Goal: Check status: Check status

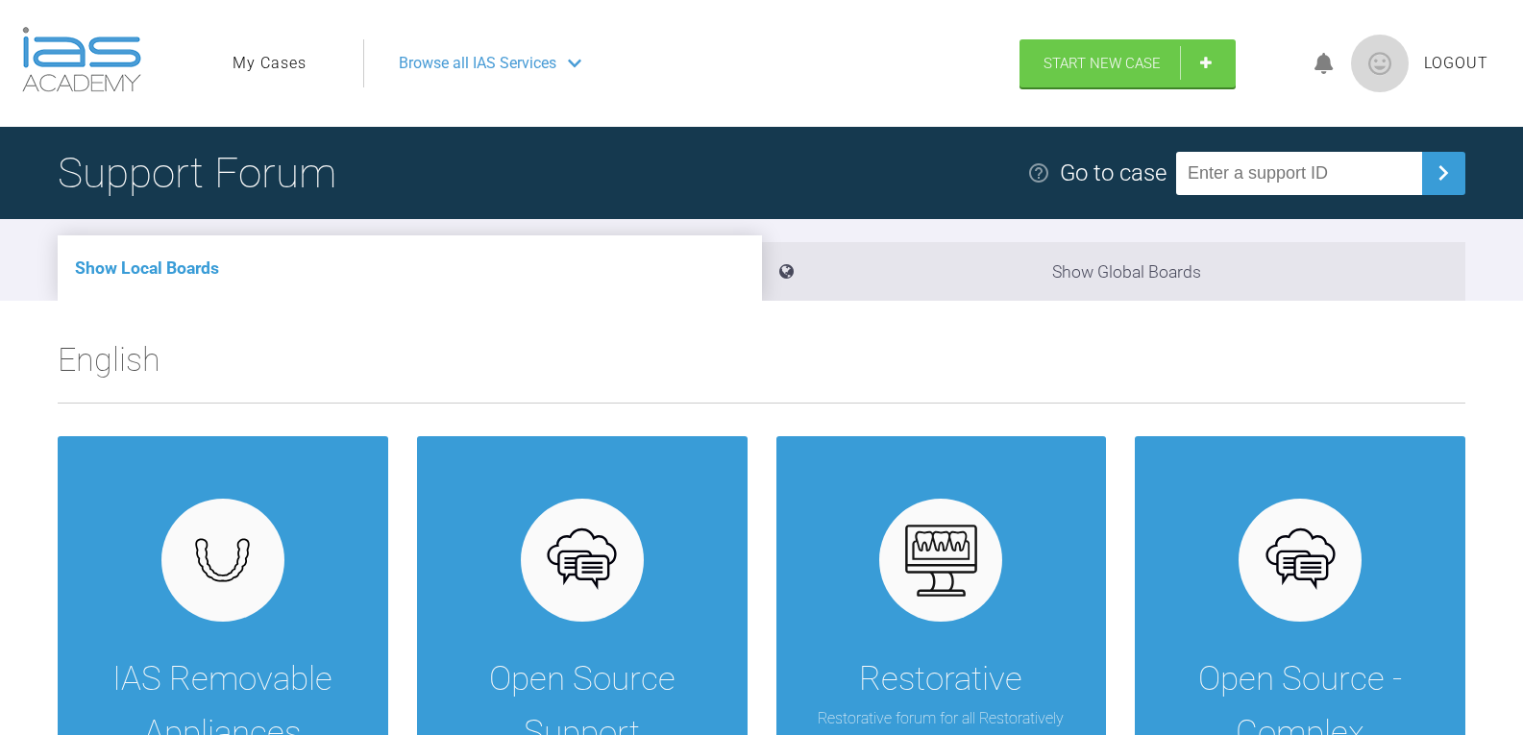
click at [282, 63] on link "My Cases" at bounding box center [270, 63] width 74 height 25
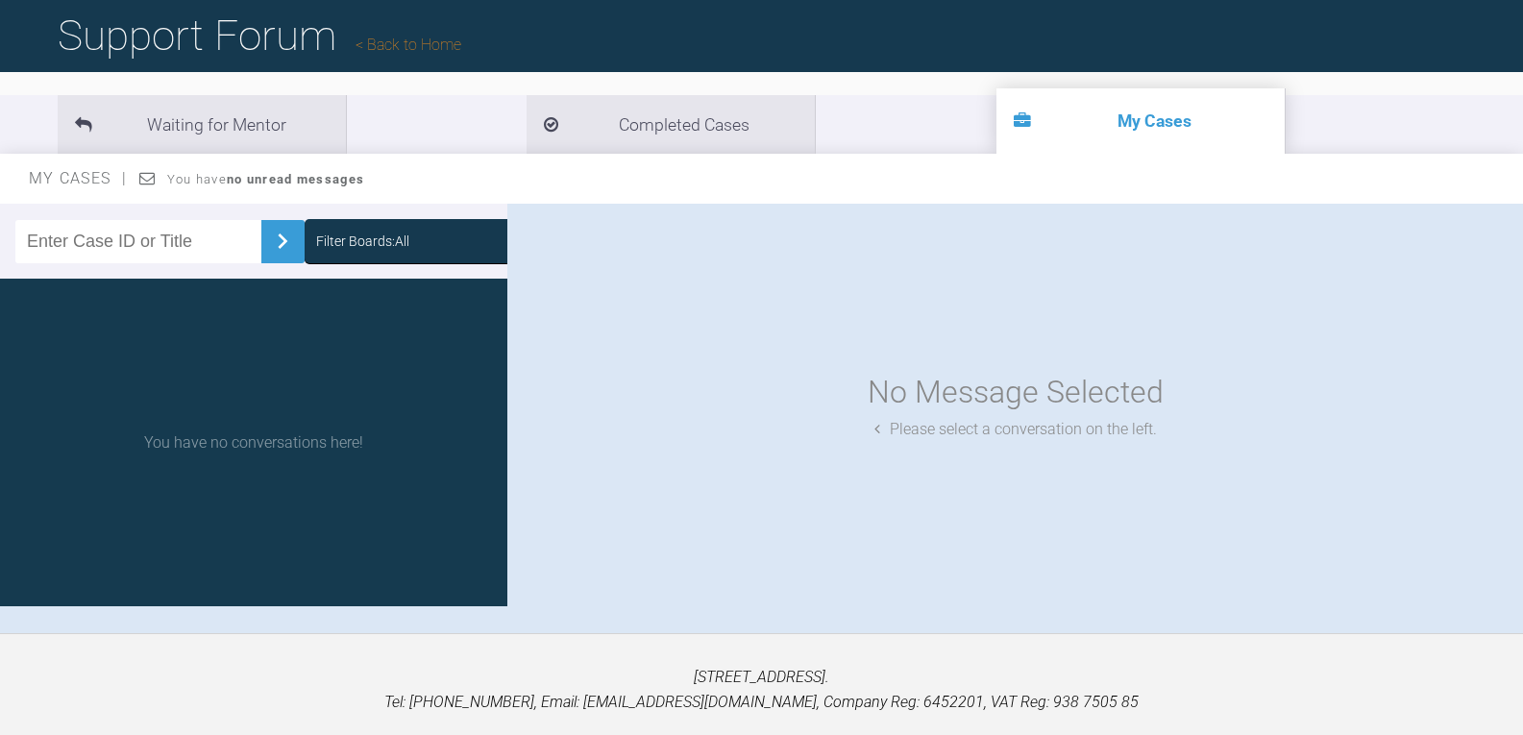
scroll to position [104, 0]
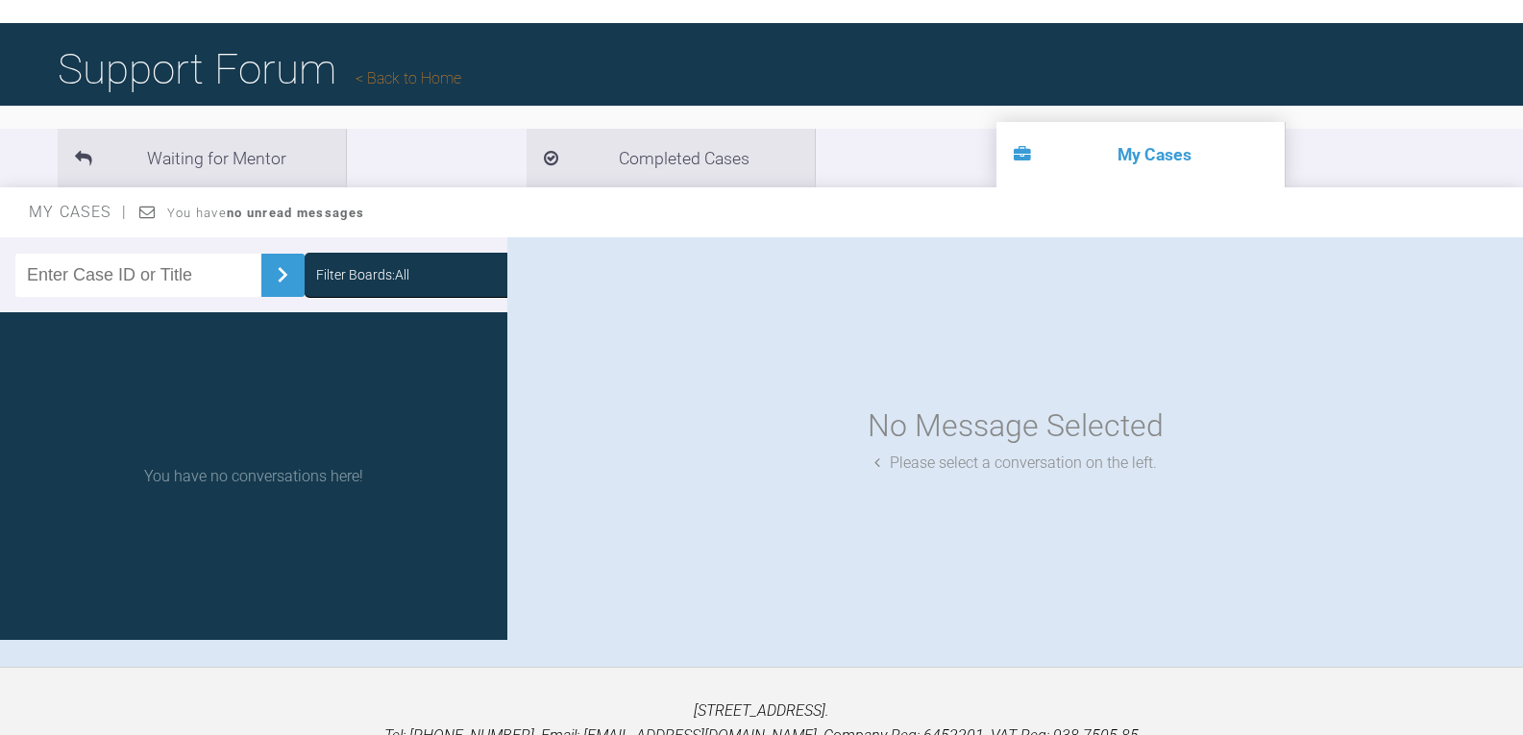
click at [111, 271] on input "text" at bounding box center [138, 275] width 246 height 43
click at [409, 75] on link "Back to Home" at bounding box center [409, 78] width 106 height 18
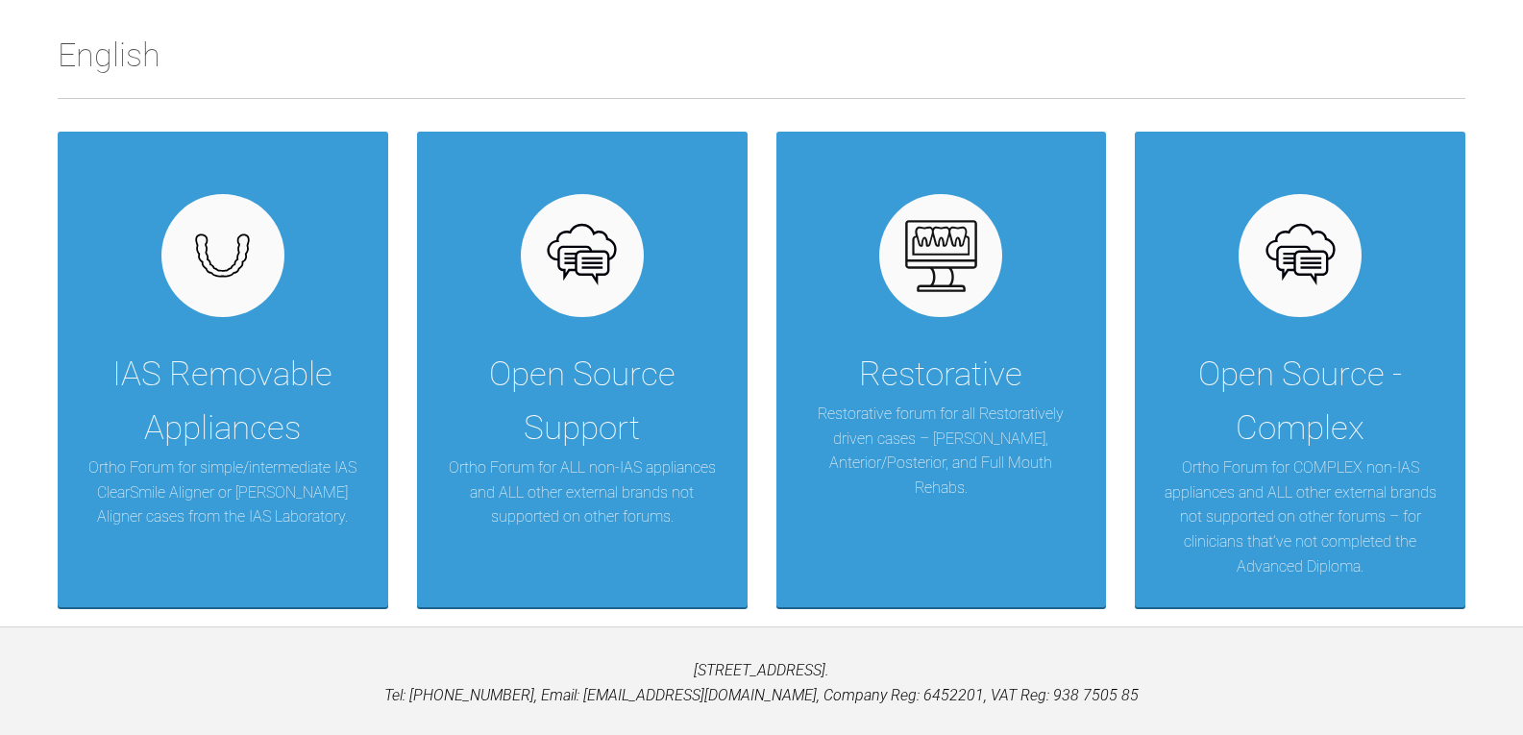
scroll to position [360, 0]
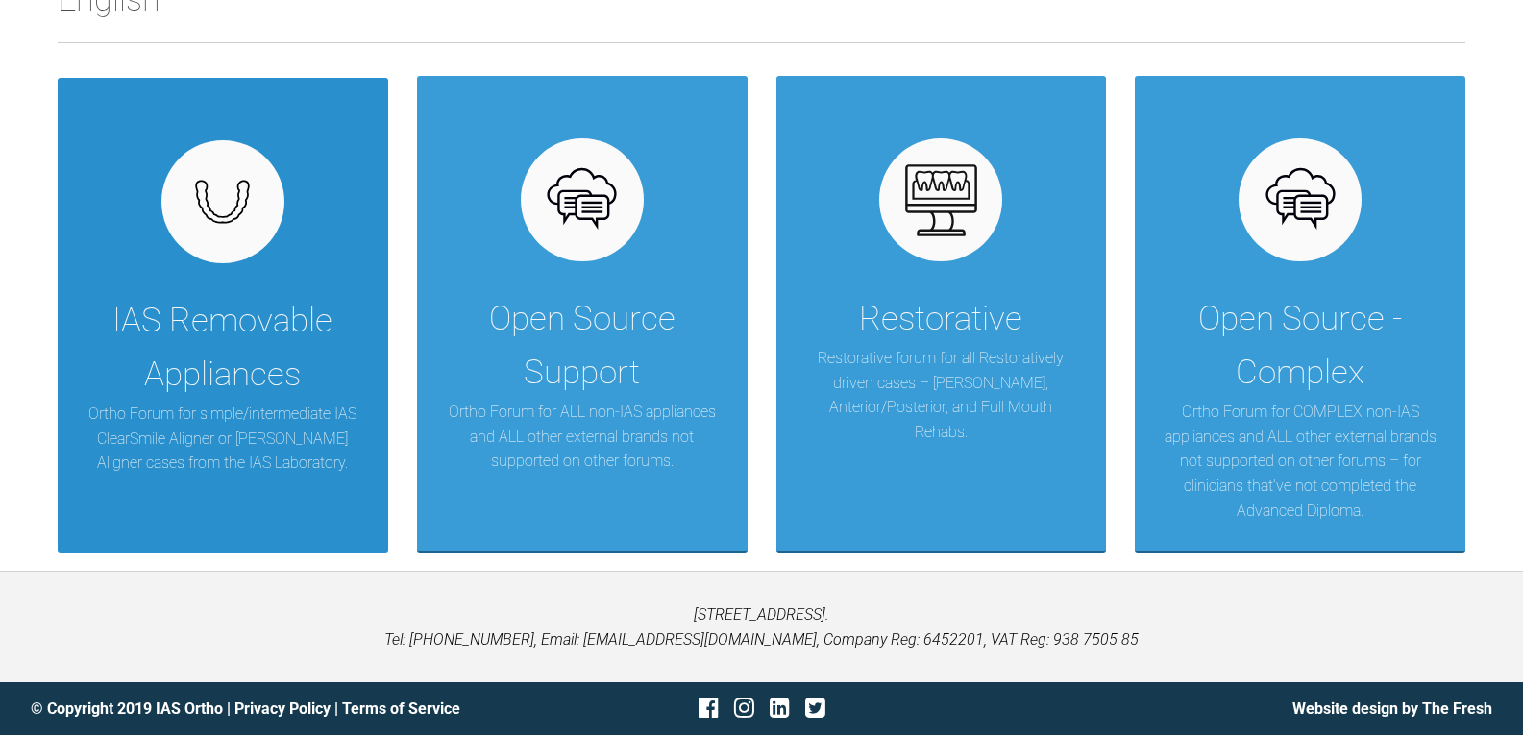
click at [224, 374] on div "IAS Removable Appliances" at bounding box center [222, 348] width 273 height 108
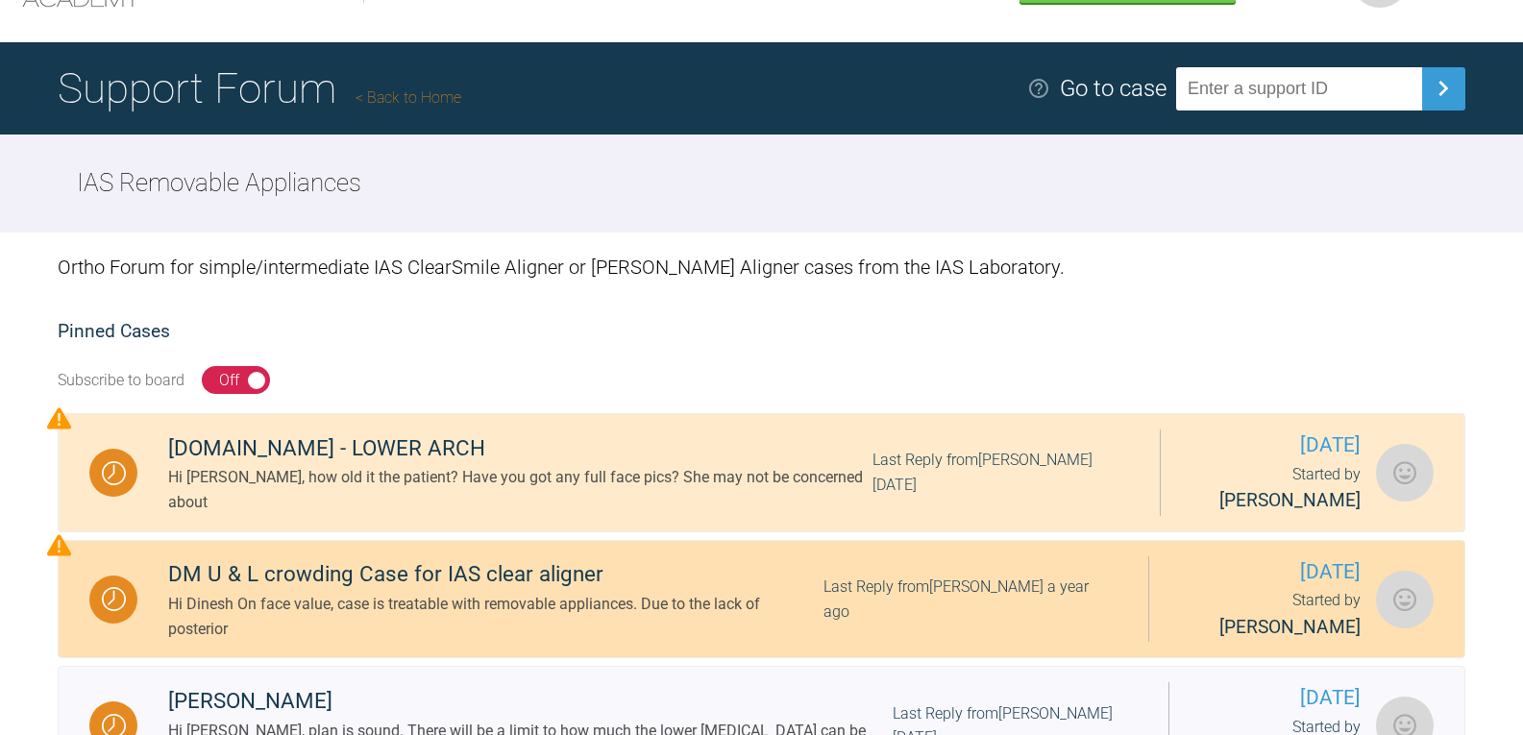
scroll to position [41, 0]
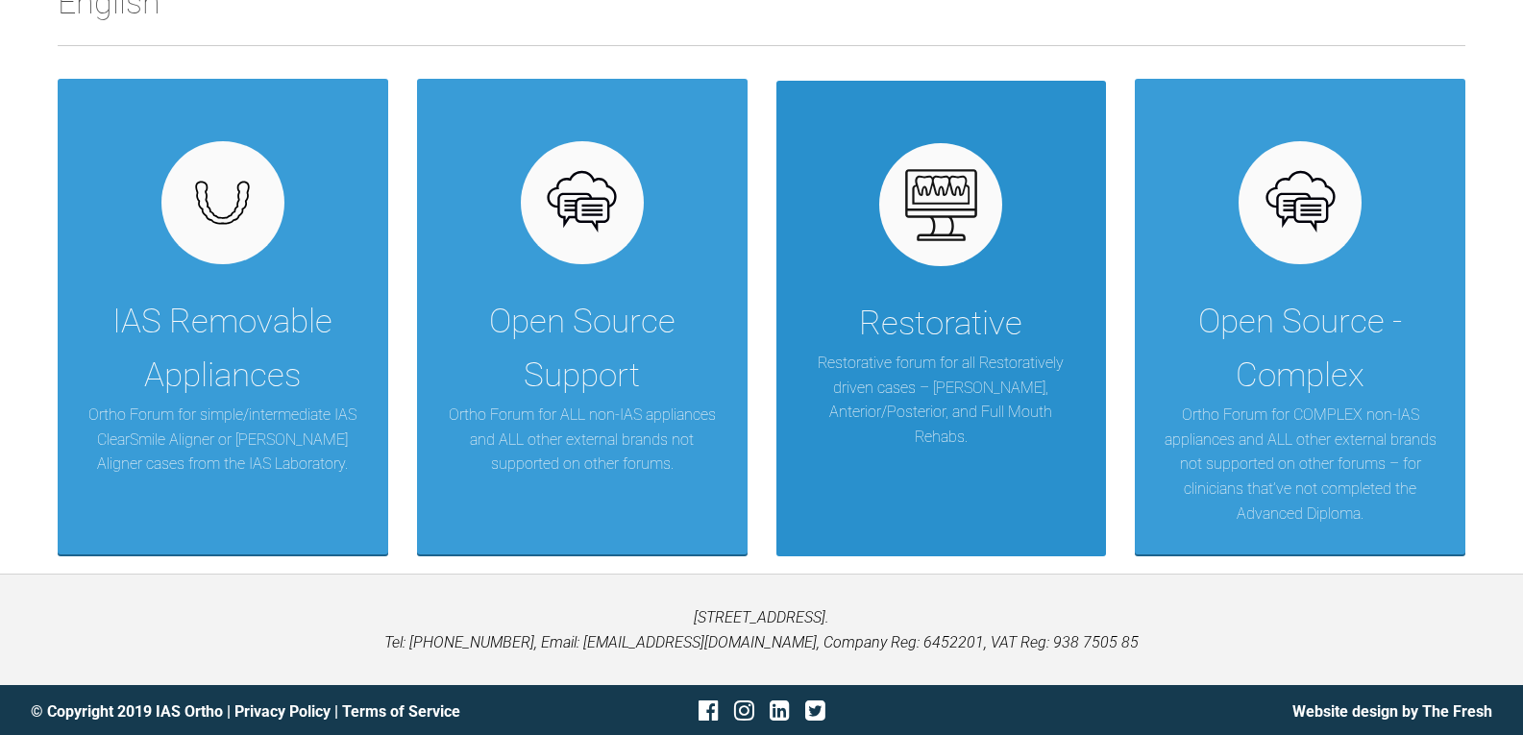
scroll to position [360, 0]
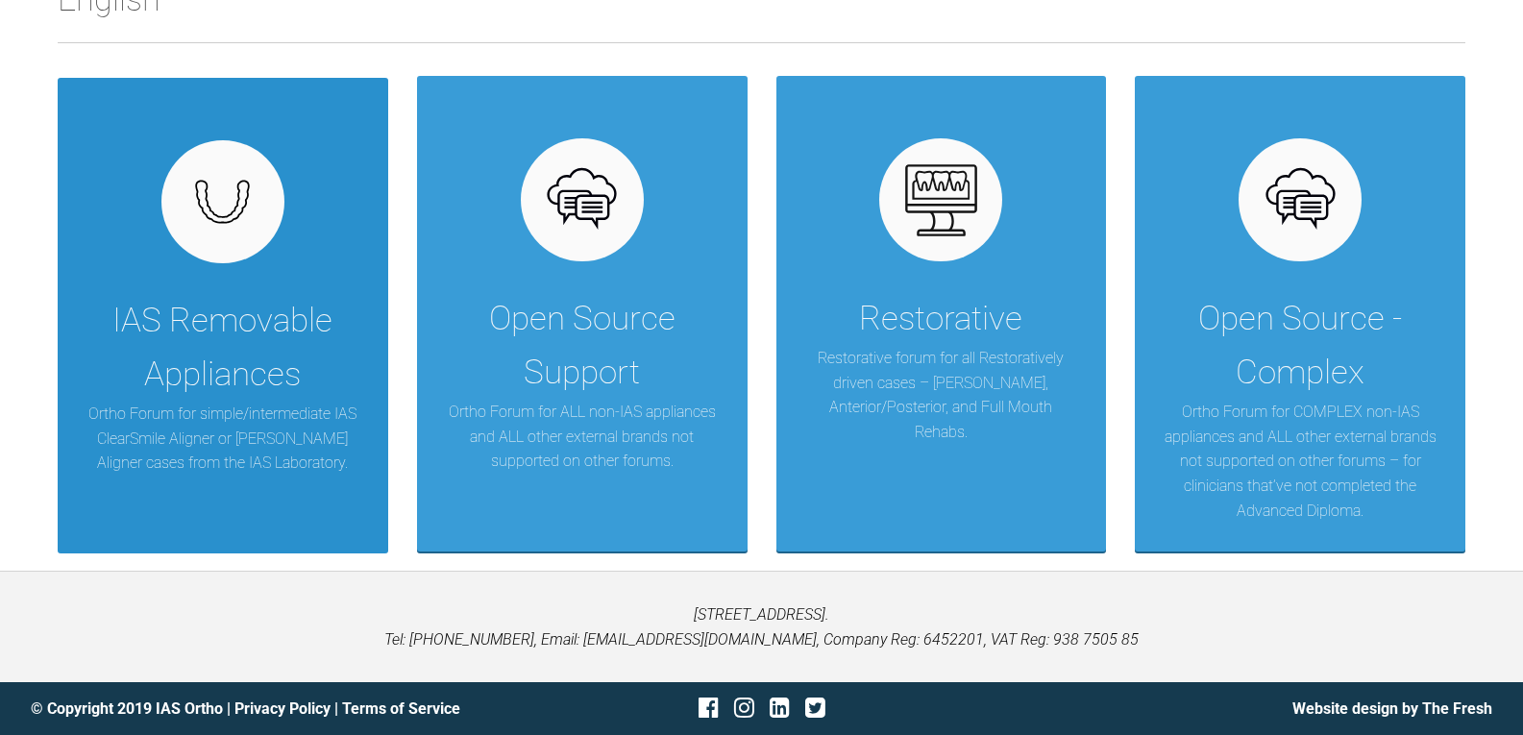
click at [208, 304] on div "IAS Removable Appliances" at bounding box center [222, 348] width 273 height 108
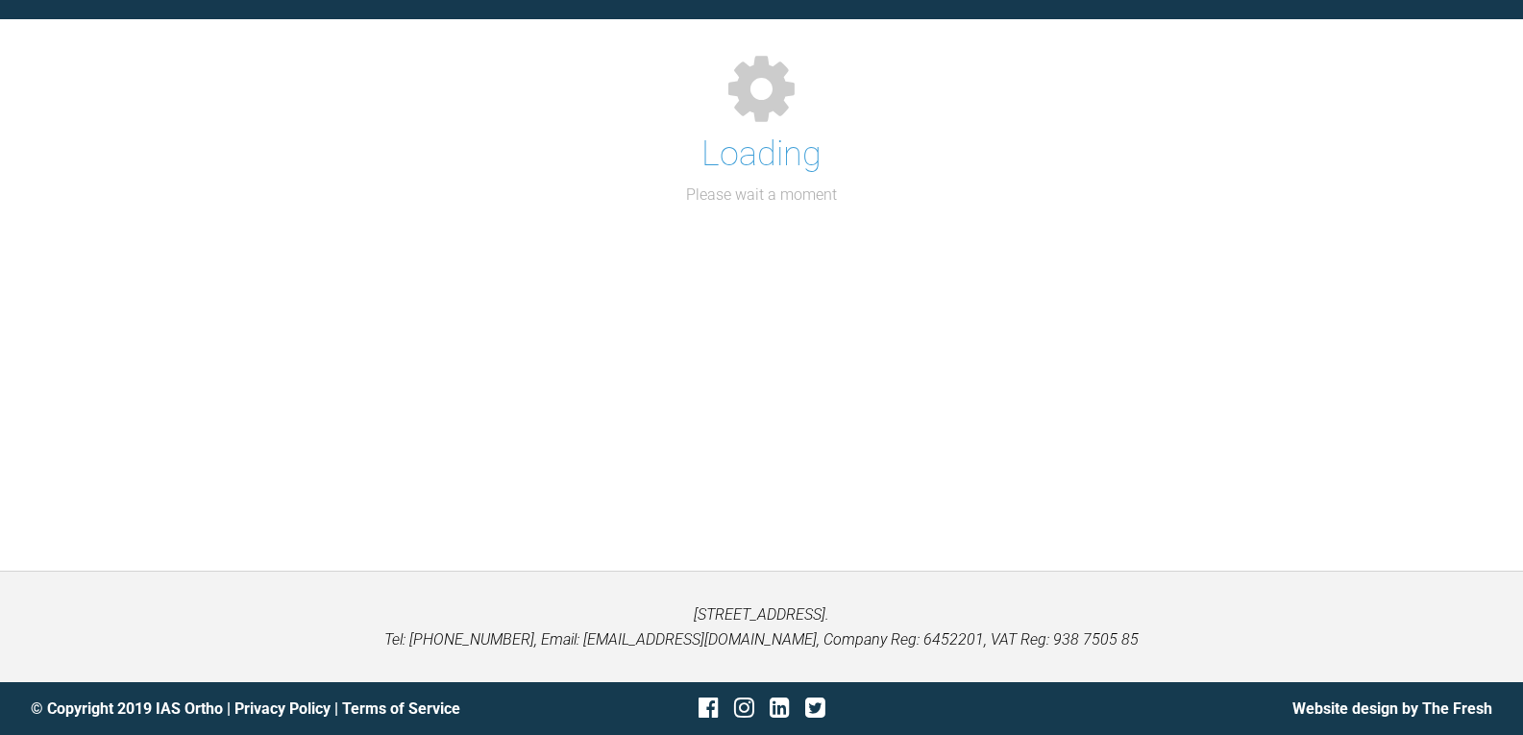
scroll to position [360, 0]
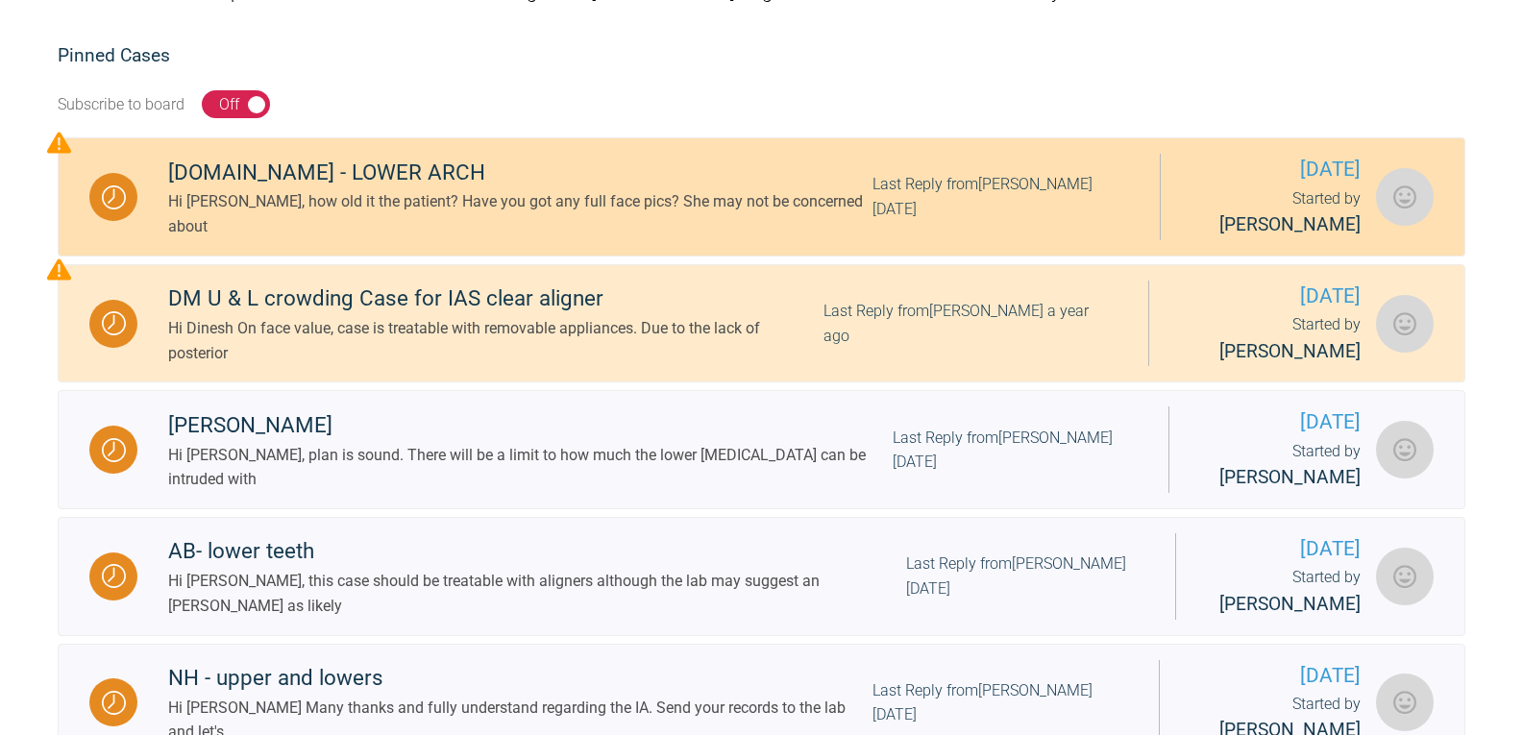
click at [302, 187] on div "[DOMAIN_NAME] - LOWER ARCH" at bounding box center [520, 173] width 704 height 35
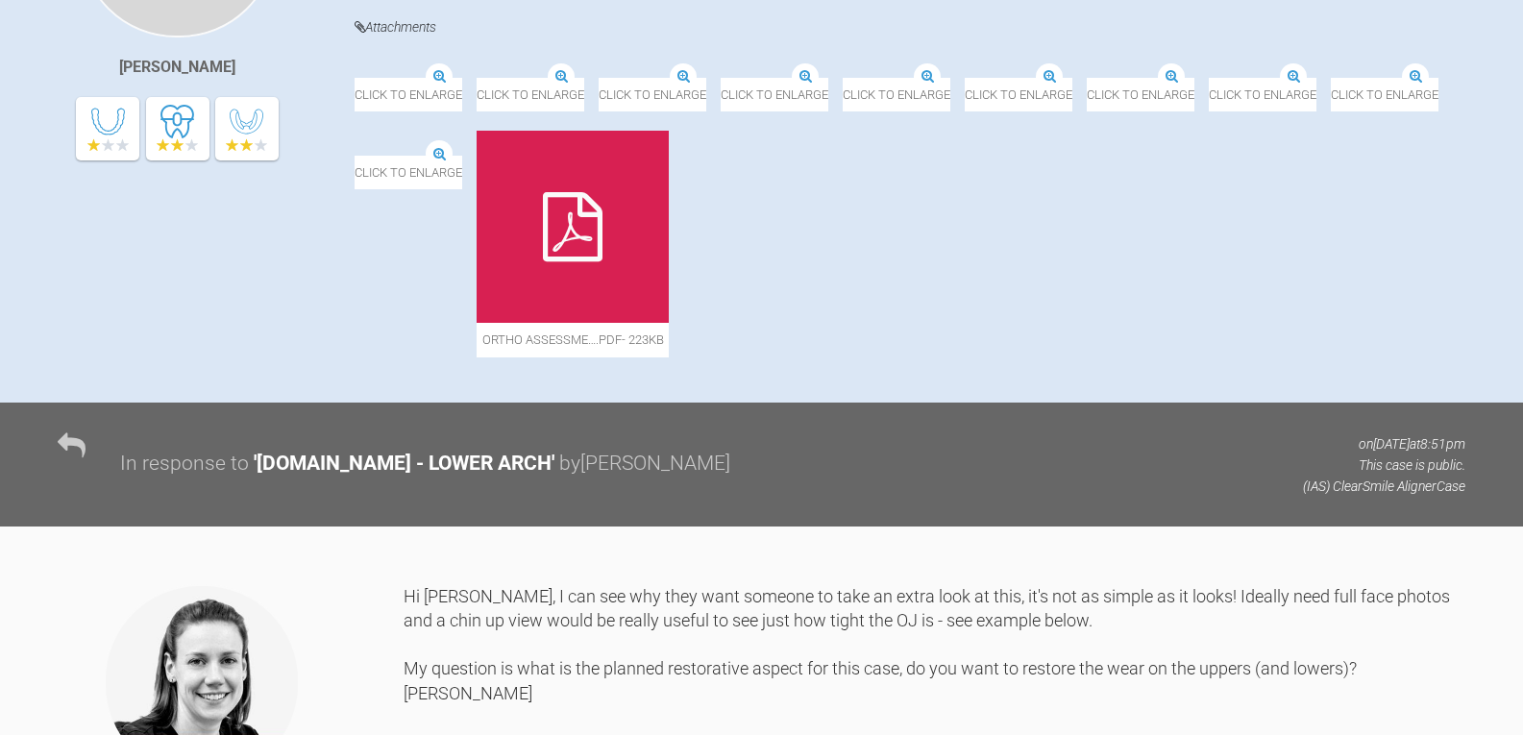
scroll to position [745, 0]
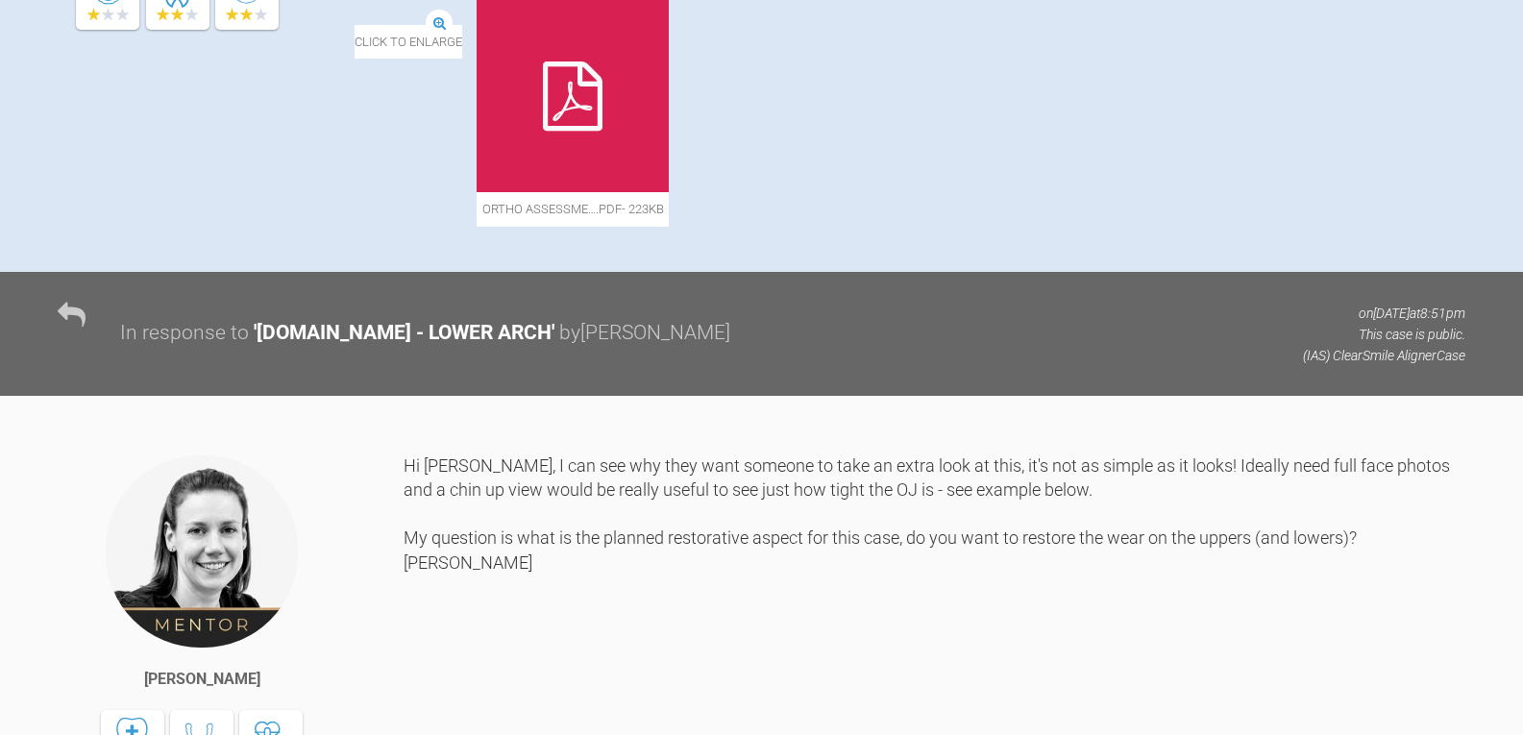
click at [543, 131] on icon at bounding box center [573, 96] width 60 height 69
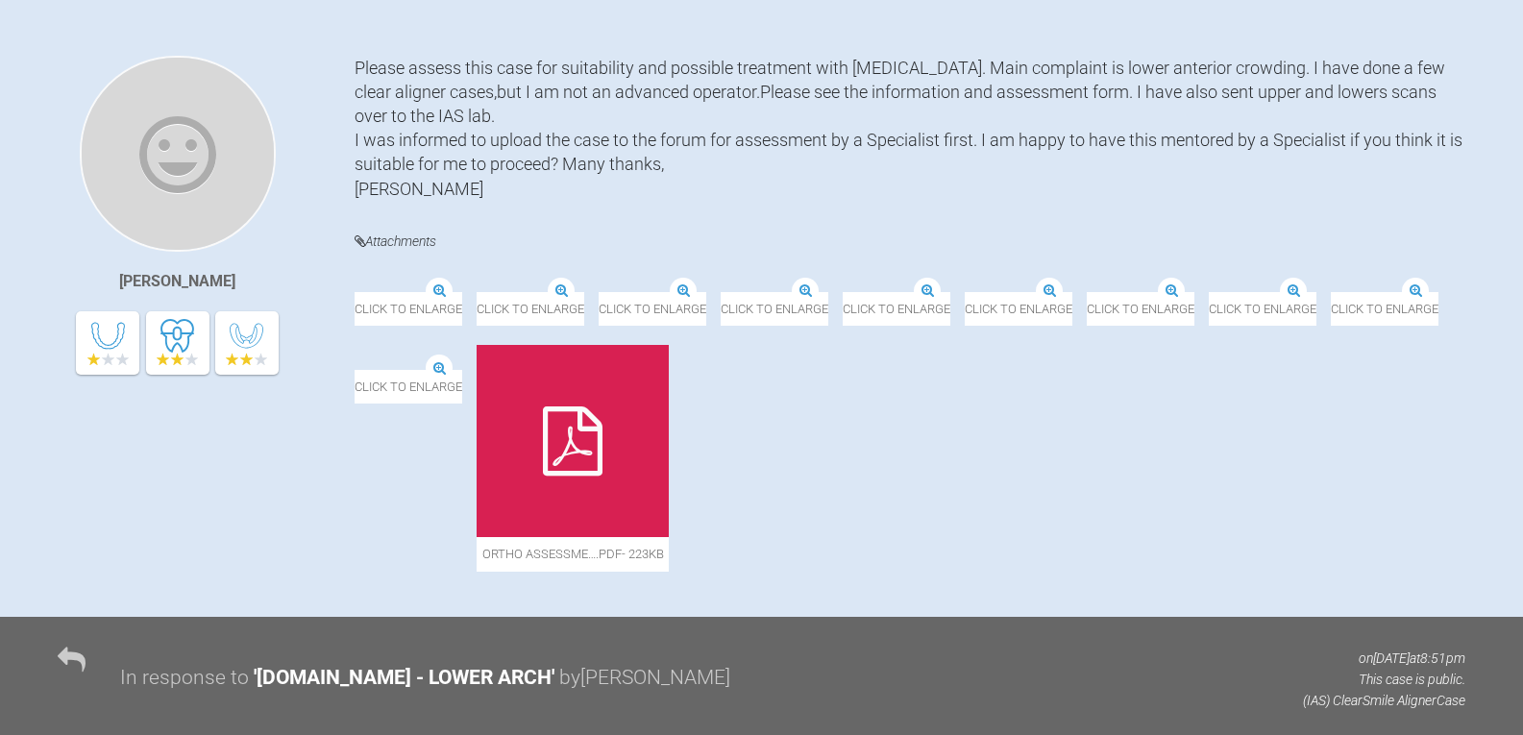
scroll to position [96, 0]
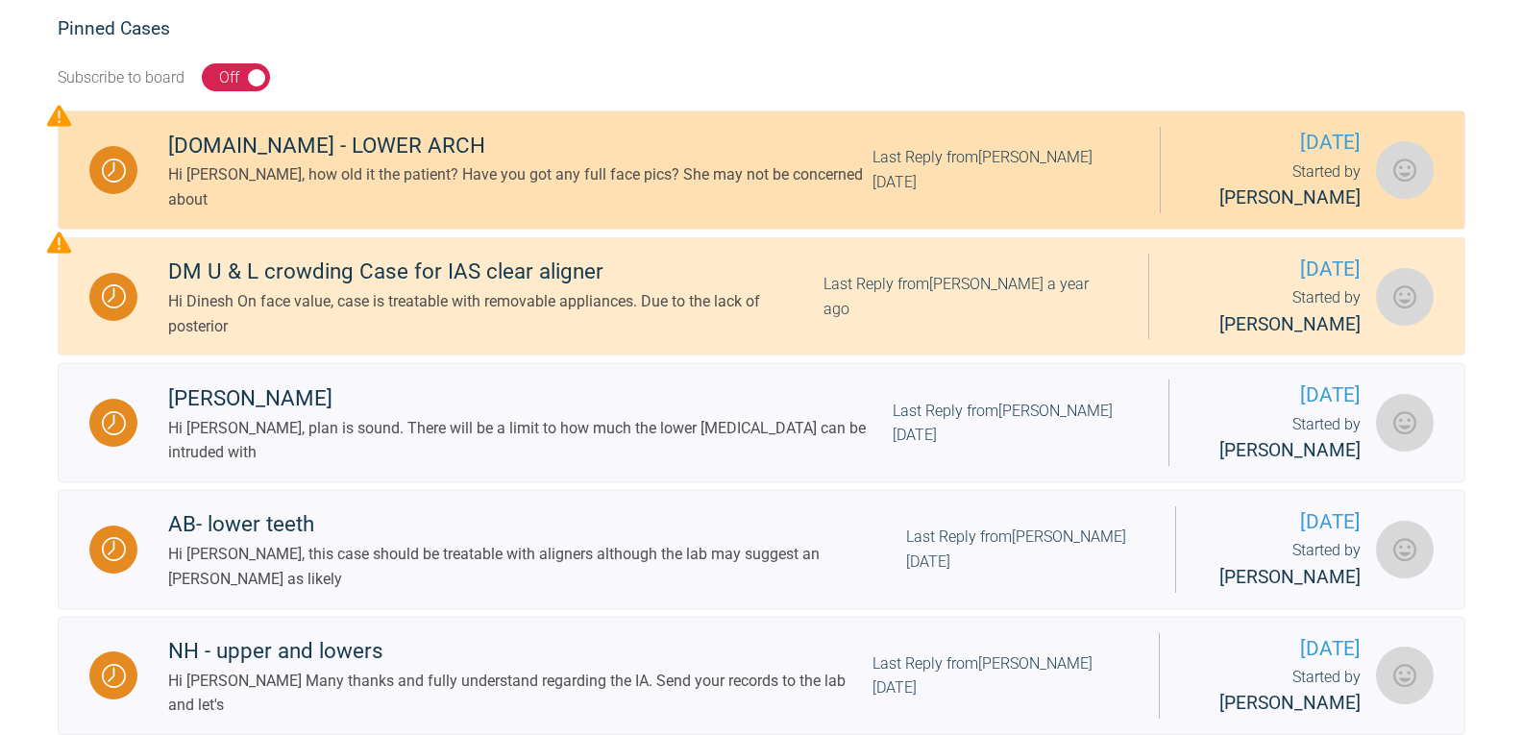
scroll to position [392, 0]
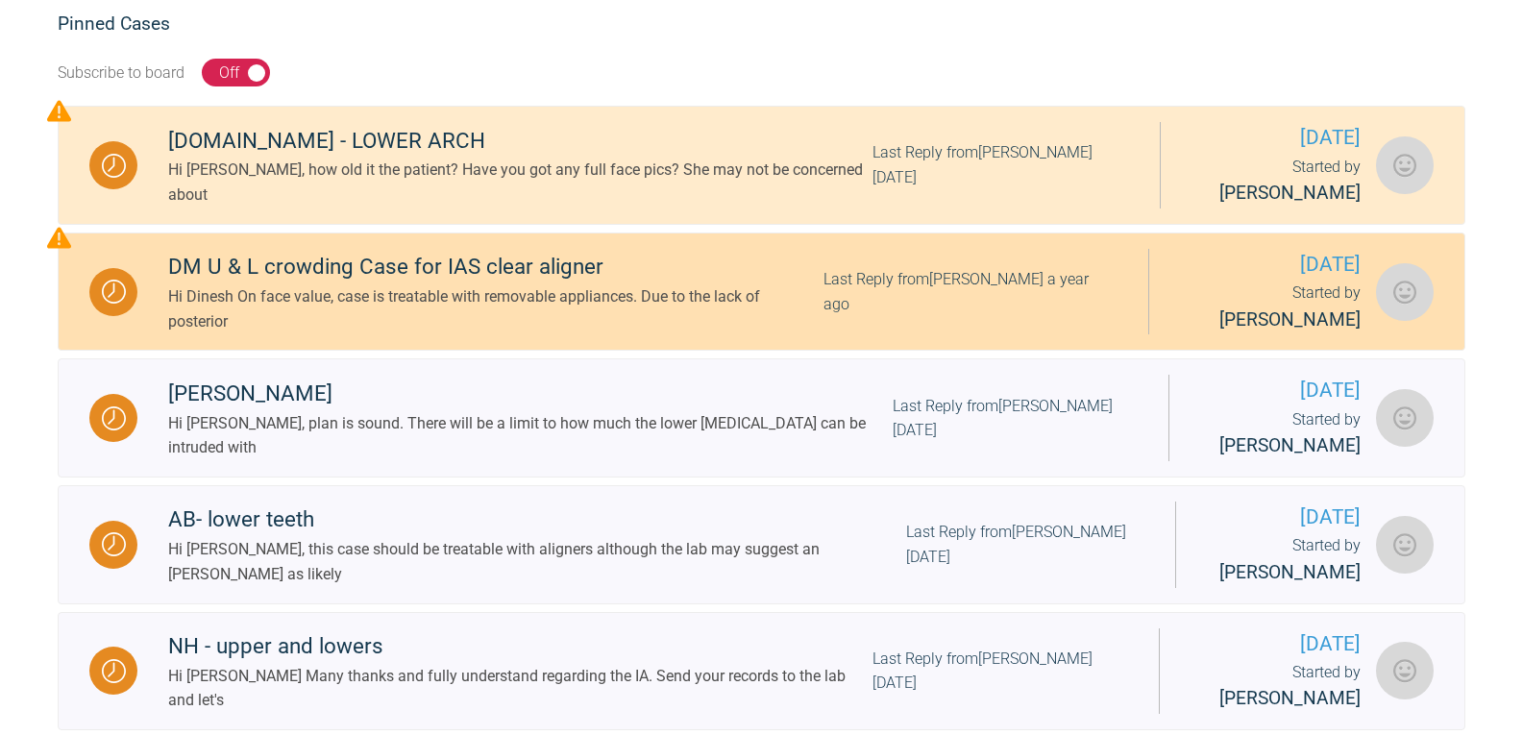
click at [359, 284] on div "DM U & L crowding Case for IAS clear aligner" at bounding box center [495, 267] width 655 height 35
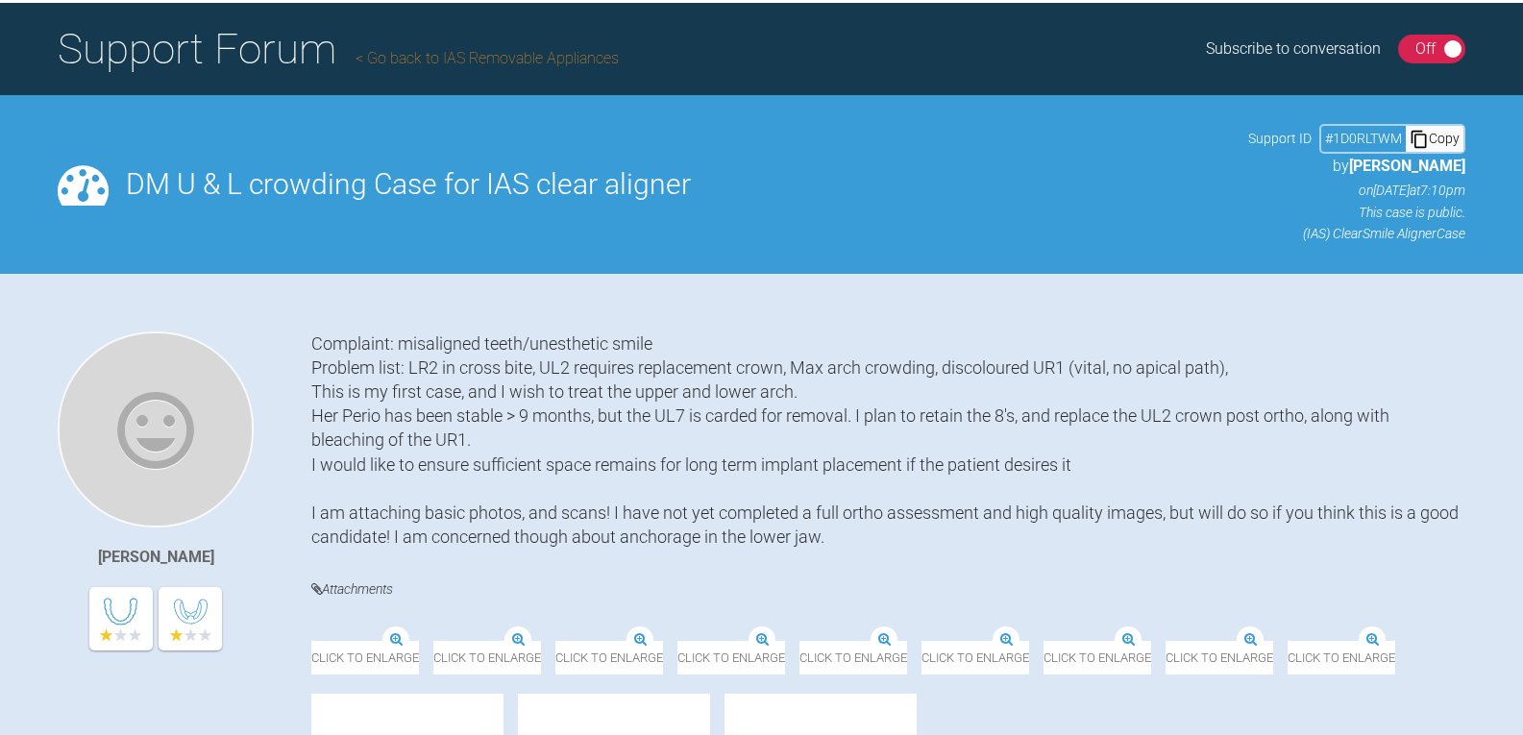
scroll to position [123, 0]
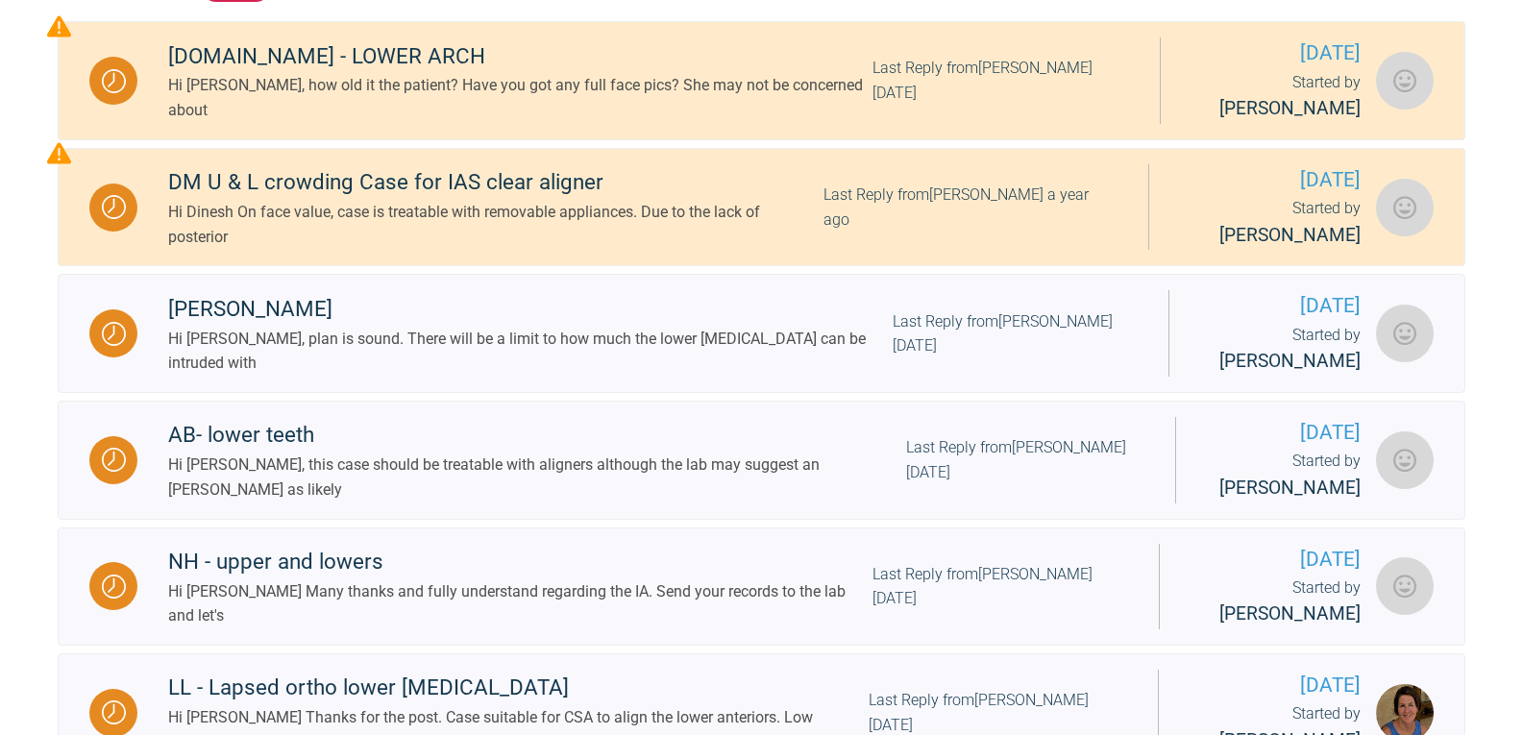
scroll to position [488, 0]
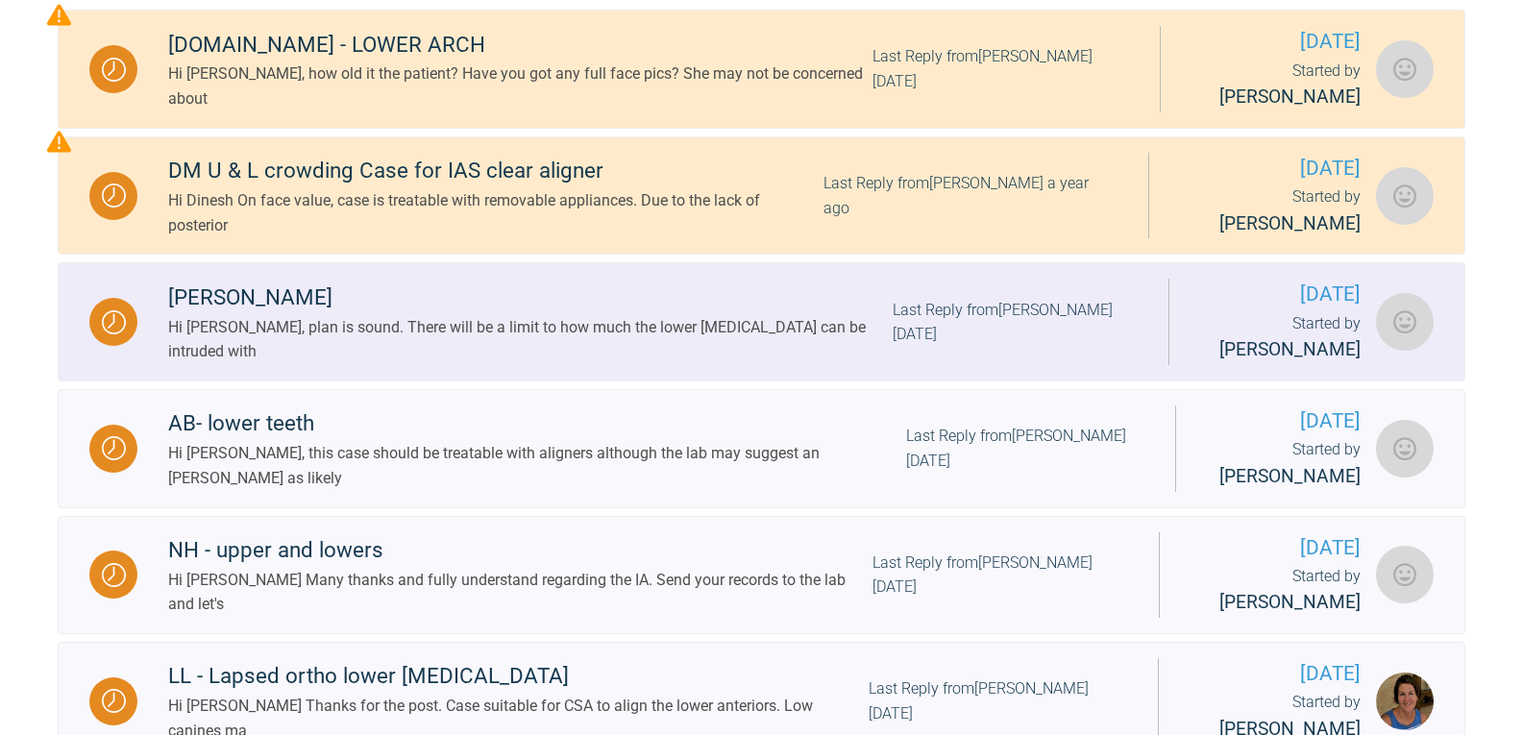
click at [261, 305] on div "[PERSON_NAME]" at bounding box center [530, 298] width 725 height 35
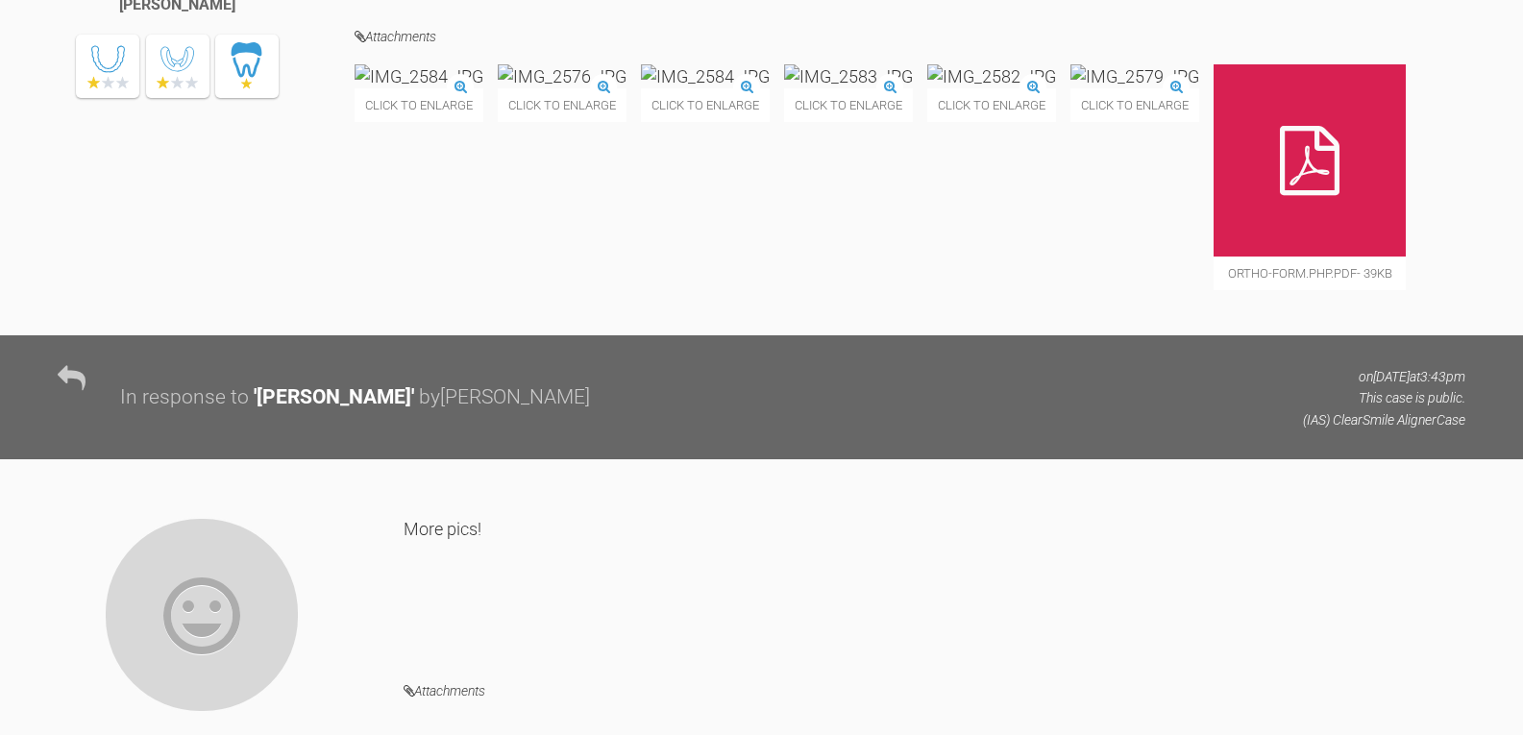
scroll to position [2018, 0]
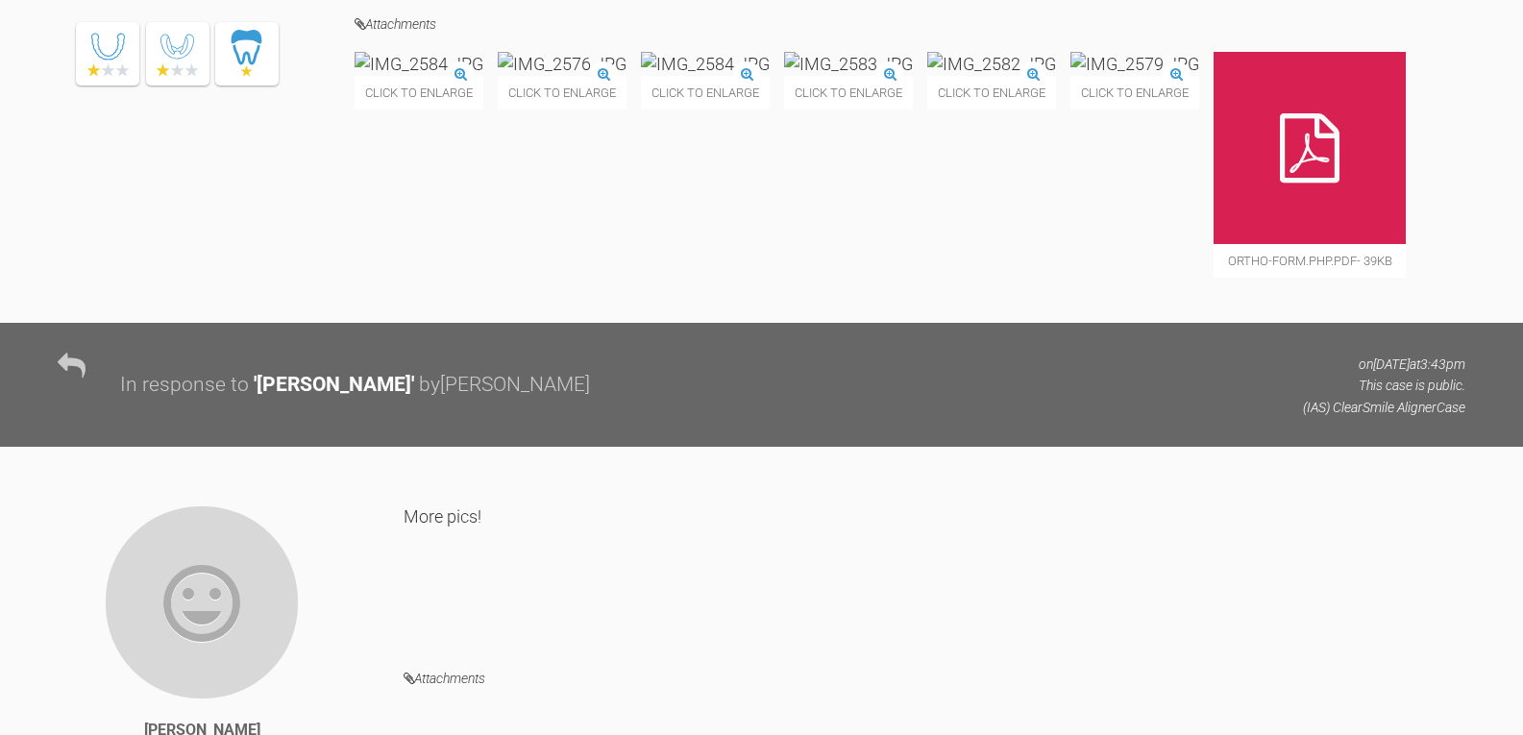
click at [1280, 183] on icon at bounding box center [1310, 147] width 60 height 69
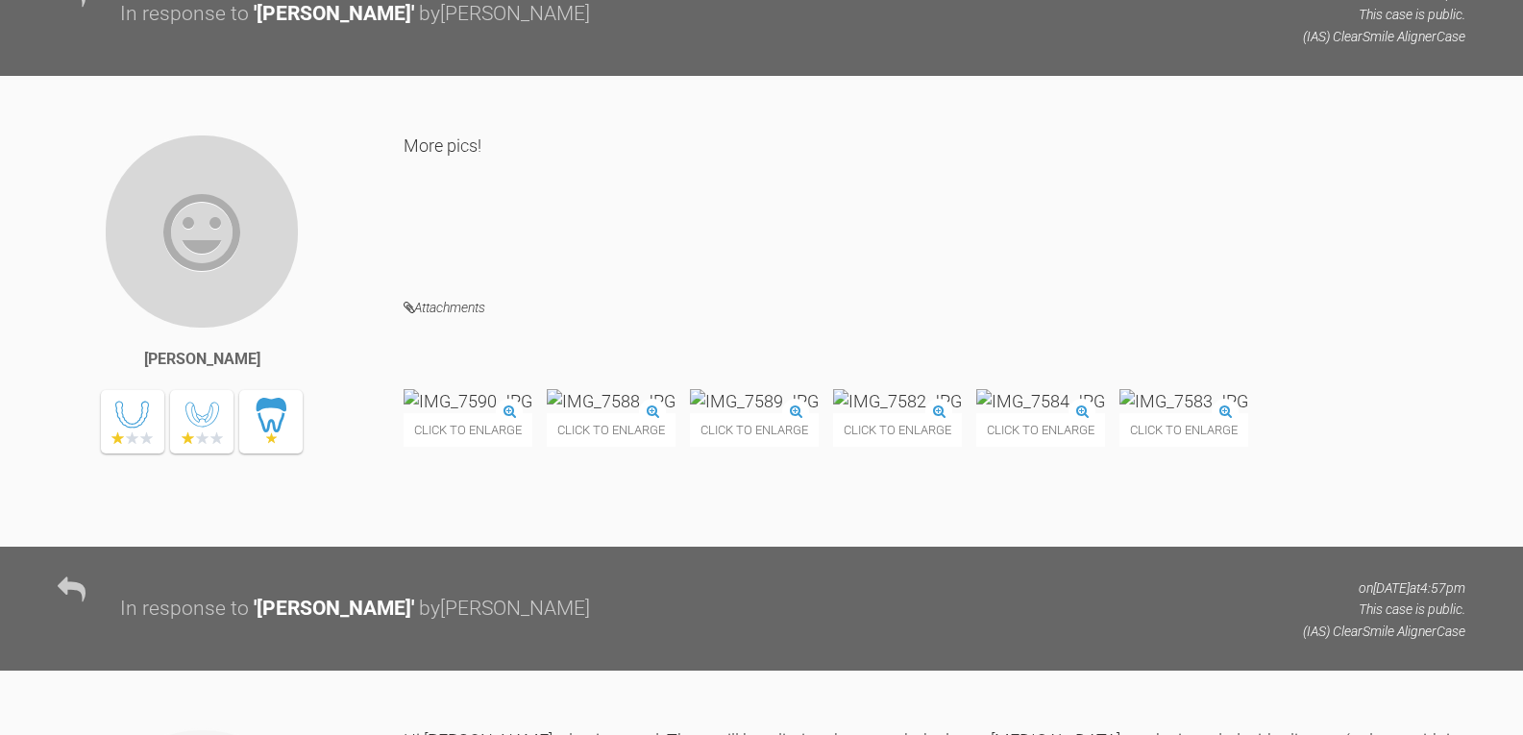
scroll to position [2114, 0]
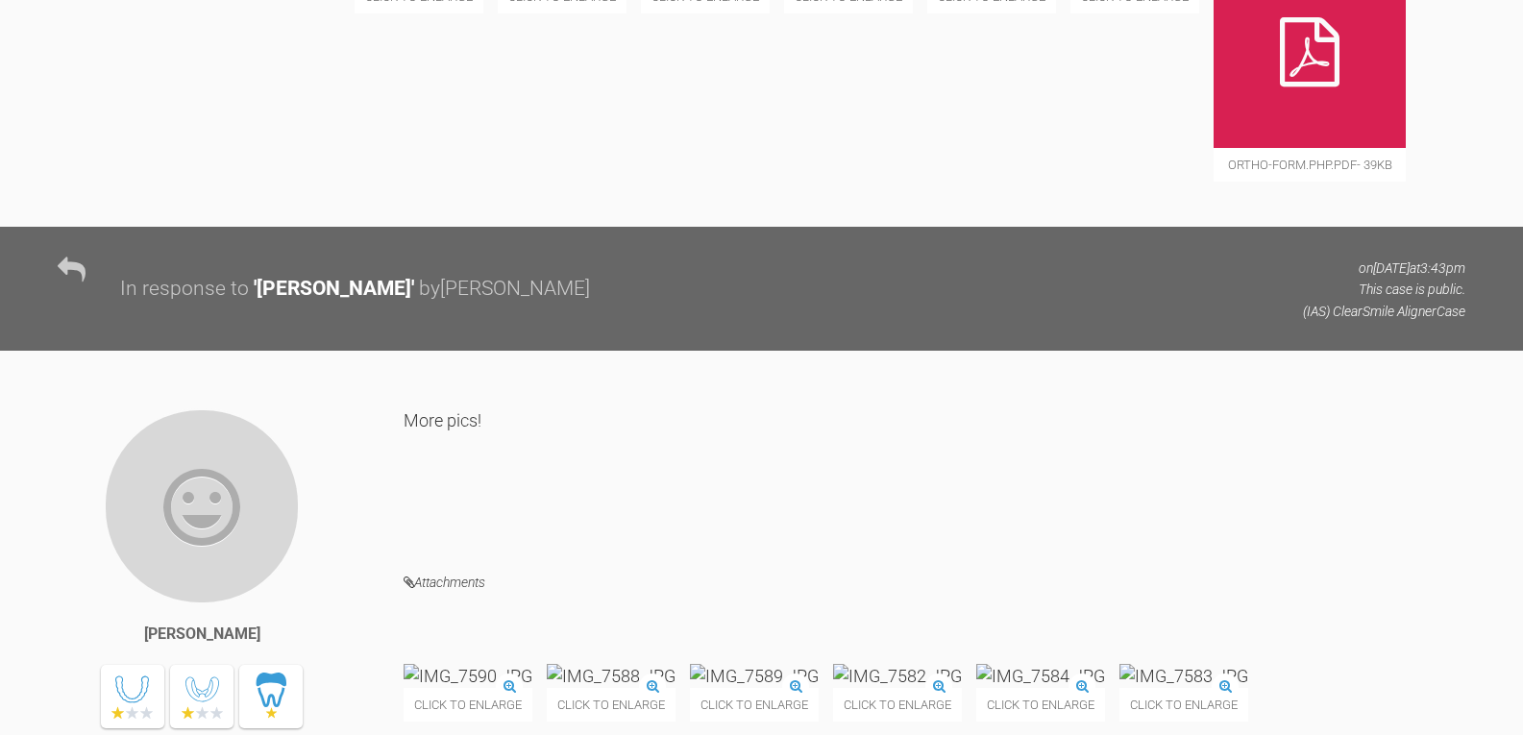
click at [1280, 86] on icon at bounding box center [1310, 51] width 60 height 69
